Goal: Task Accomplishment & Management: Complete application form

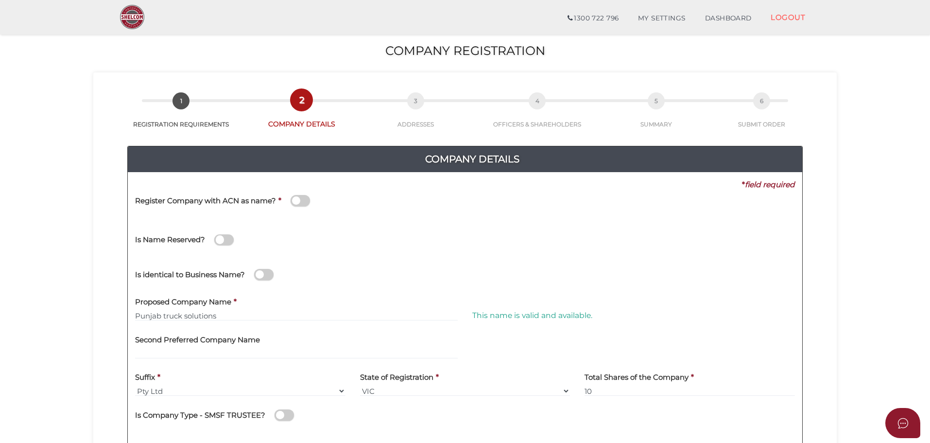
scroll to position [97, 0]
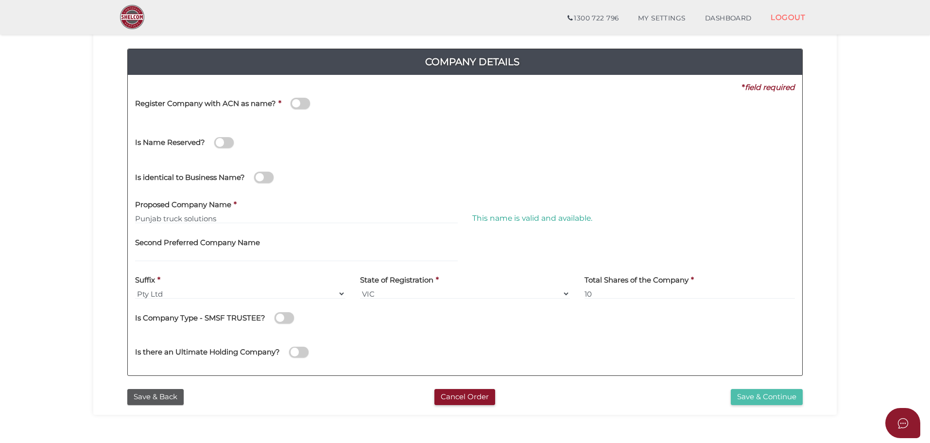
click at [771, 399] on button "Save & Continue" at bounding box center [767, 397] width 72 height 16
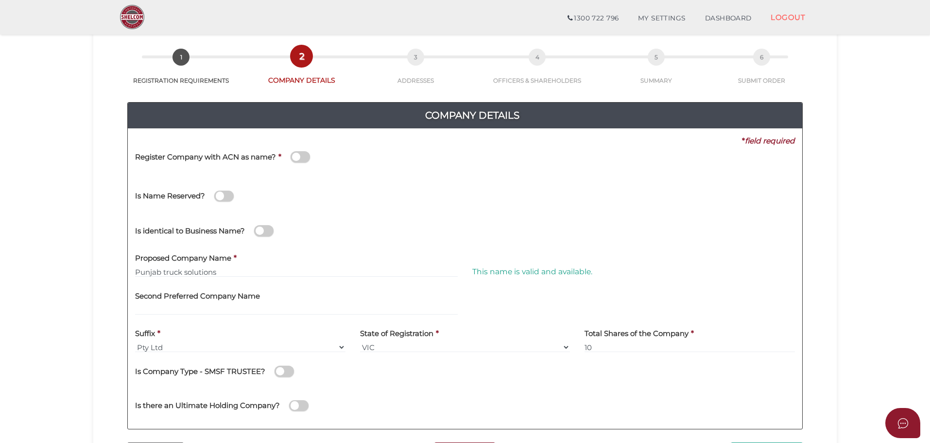
scroll to position [97, 0]
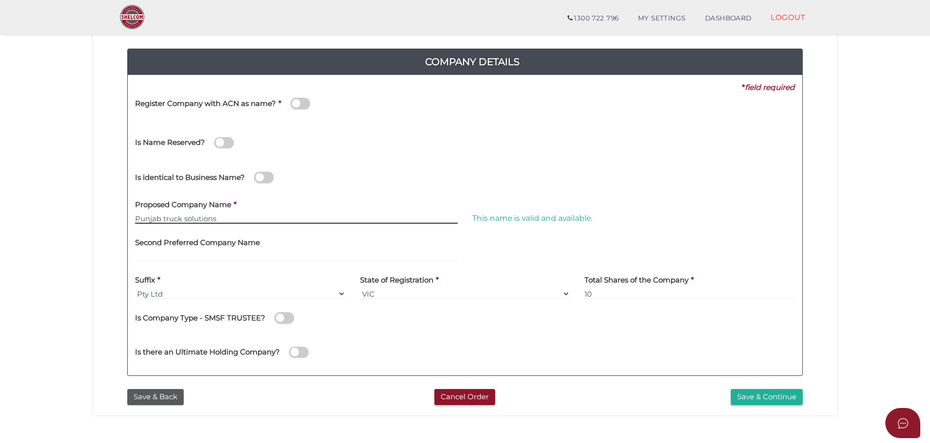
drag, startPoint x: 232, startPoint y: 220, endPoint x: 138, endPoint y: 217, distance: 93.9
click at [138, 217] on input "Punjab truck solutions" at bounding box center [296, 218] width 323 height 11
